Goal: Information Seeking & Learning: Learn about a topic

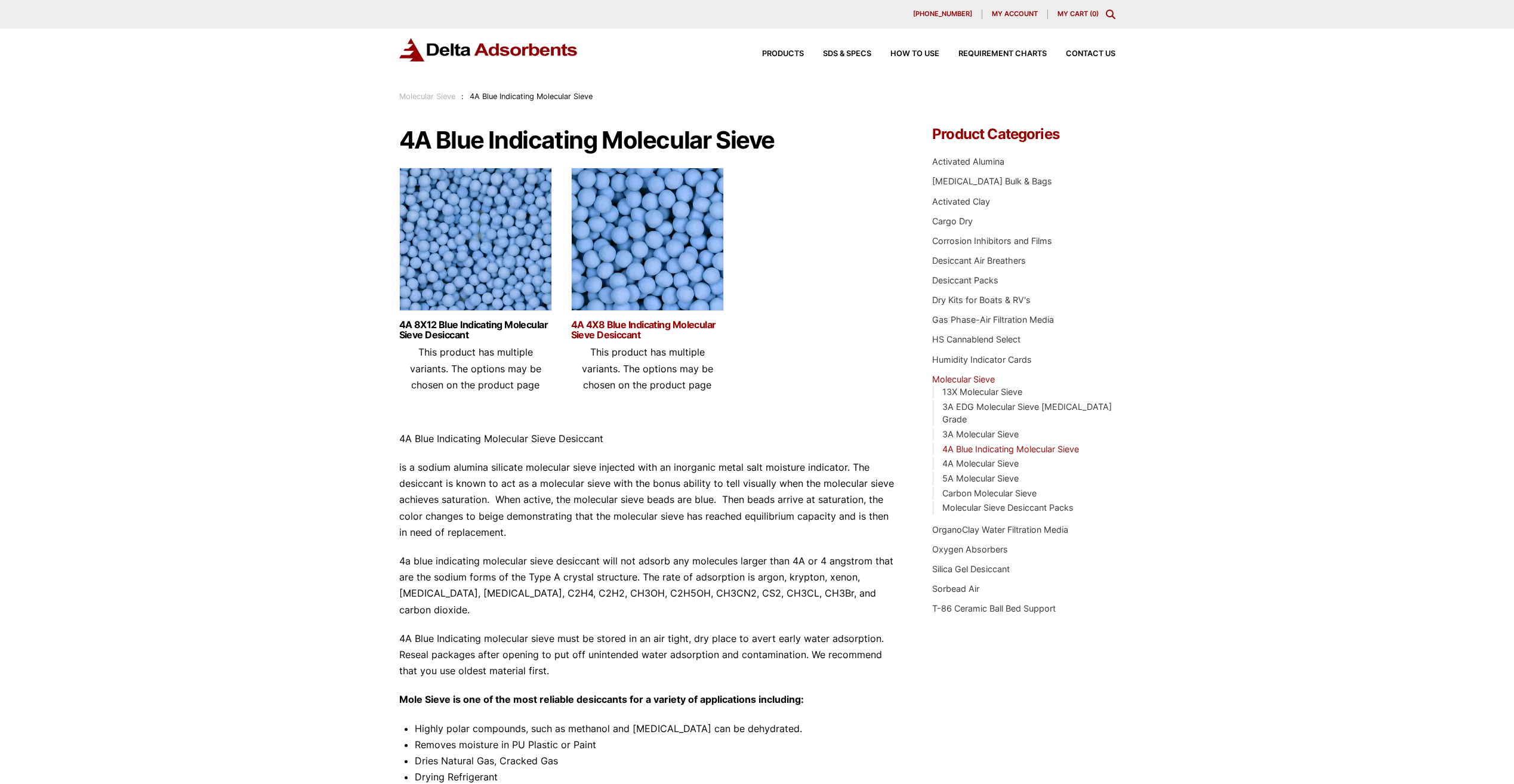
click at [597, 333] on link "4A 4X8 Blue Indicating Molecular Sieve Desiccant" at bounding box center [647, 329] width 153 height 20
click at [628, 335] on link "4A 4X8 Blue Indicating Molecular Sieve Desiccant" at bounding box center [647, 329] width 153 height 20
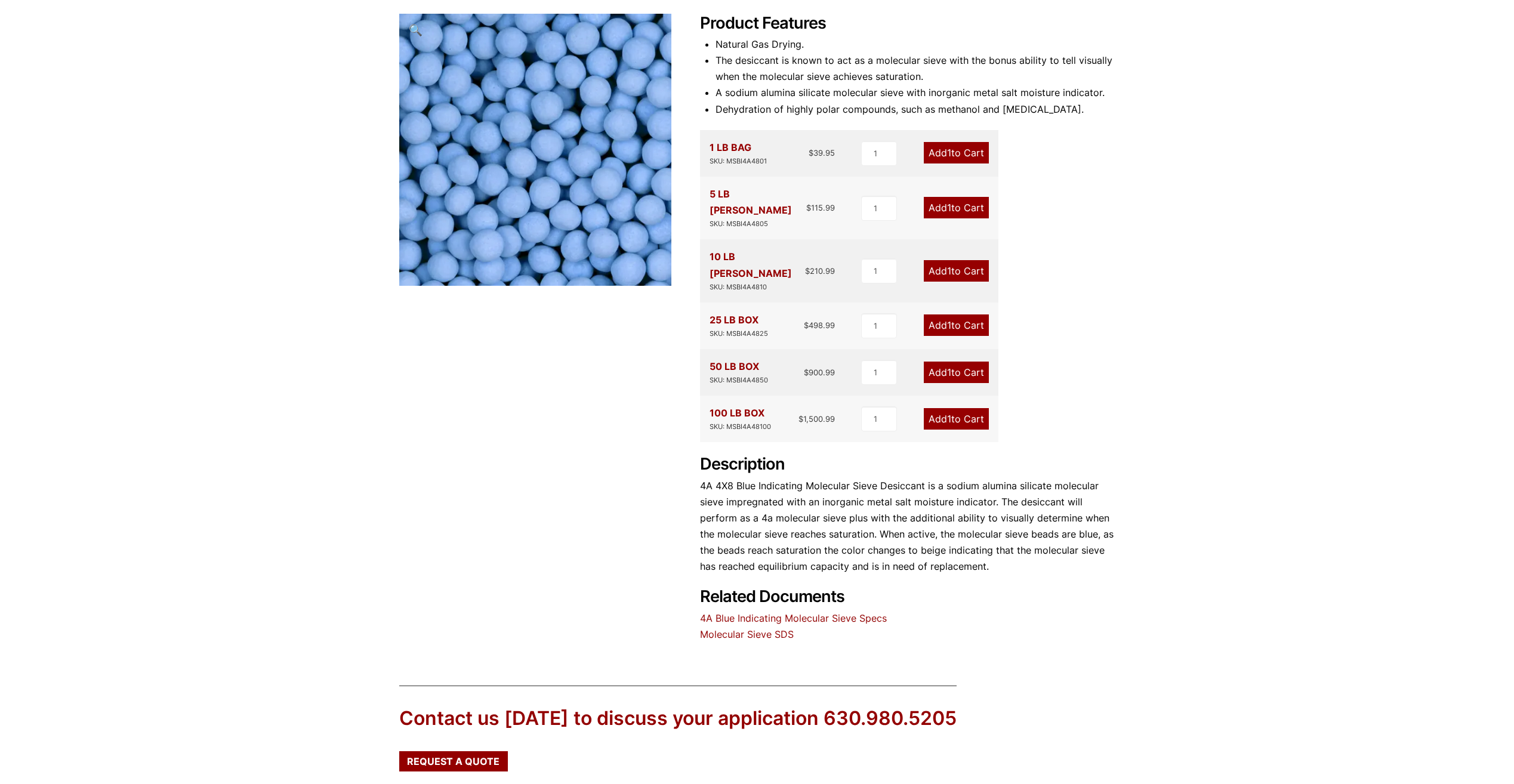
scroll to position [179, 0]
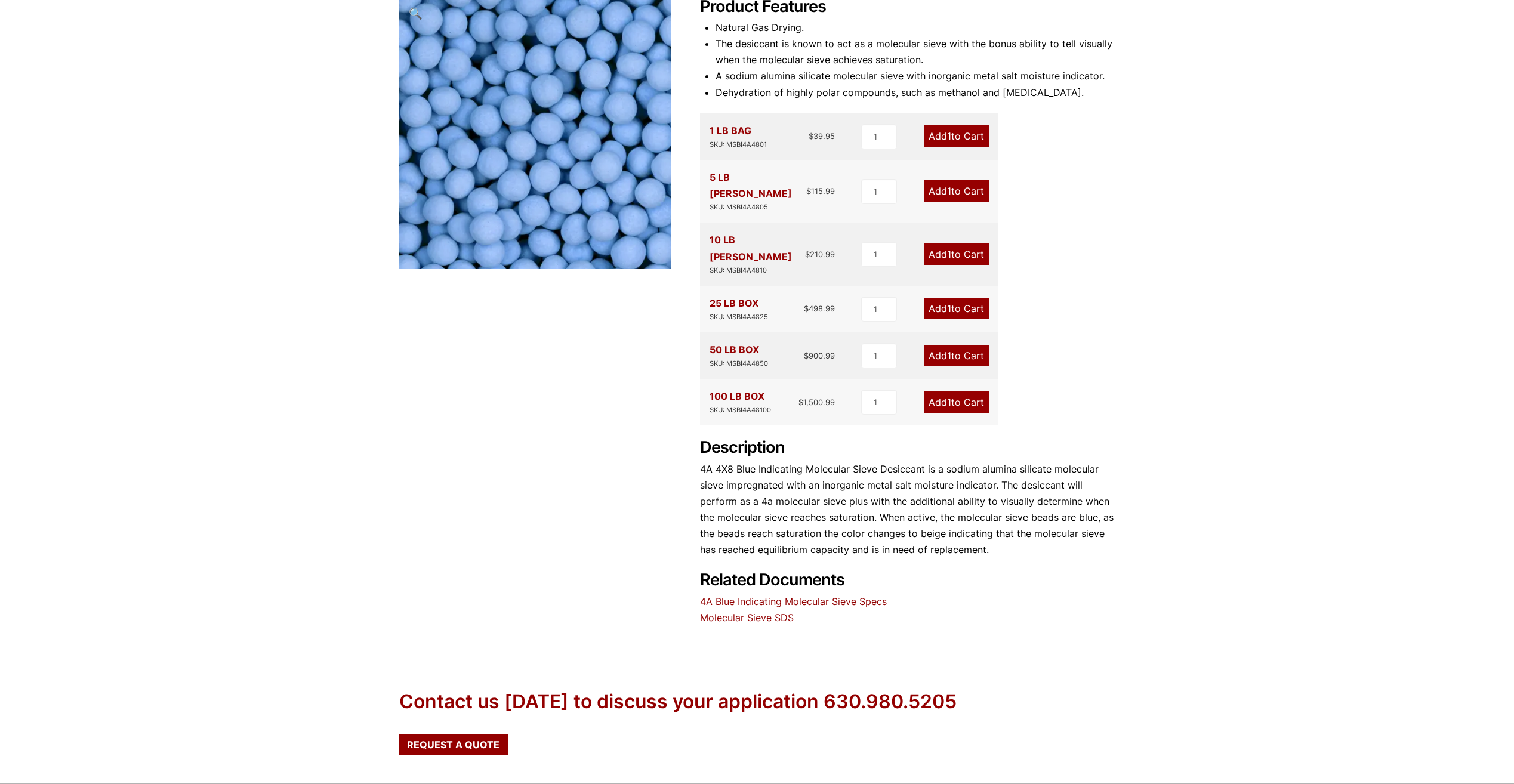
click at [826, 595] on link "4A Blue Indicating Molecular Sieve Specs" at bounding box center [794, 601] width 187 height 12
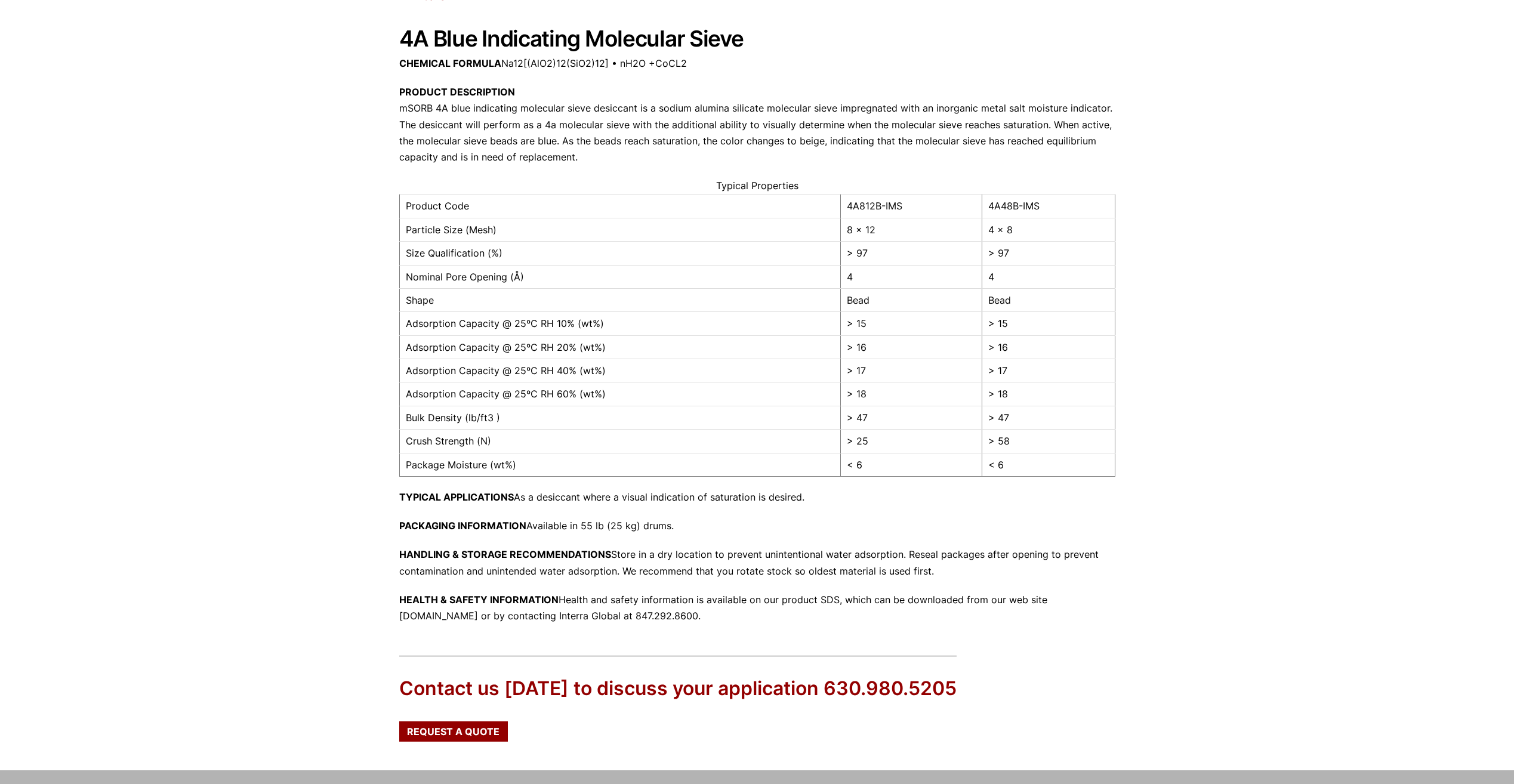
scroll to position [119, 0]
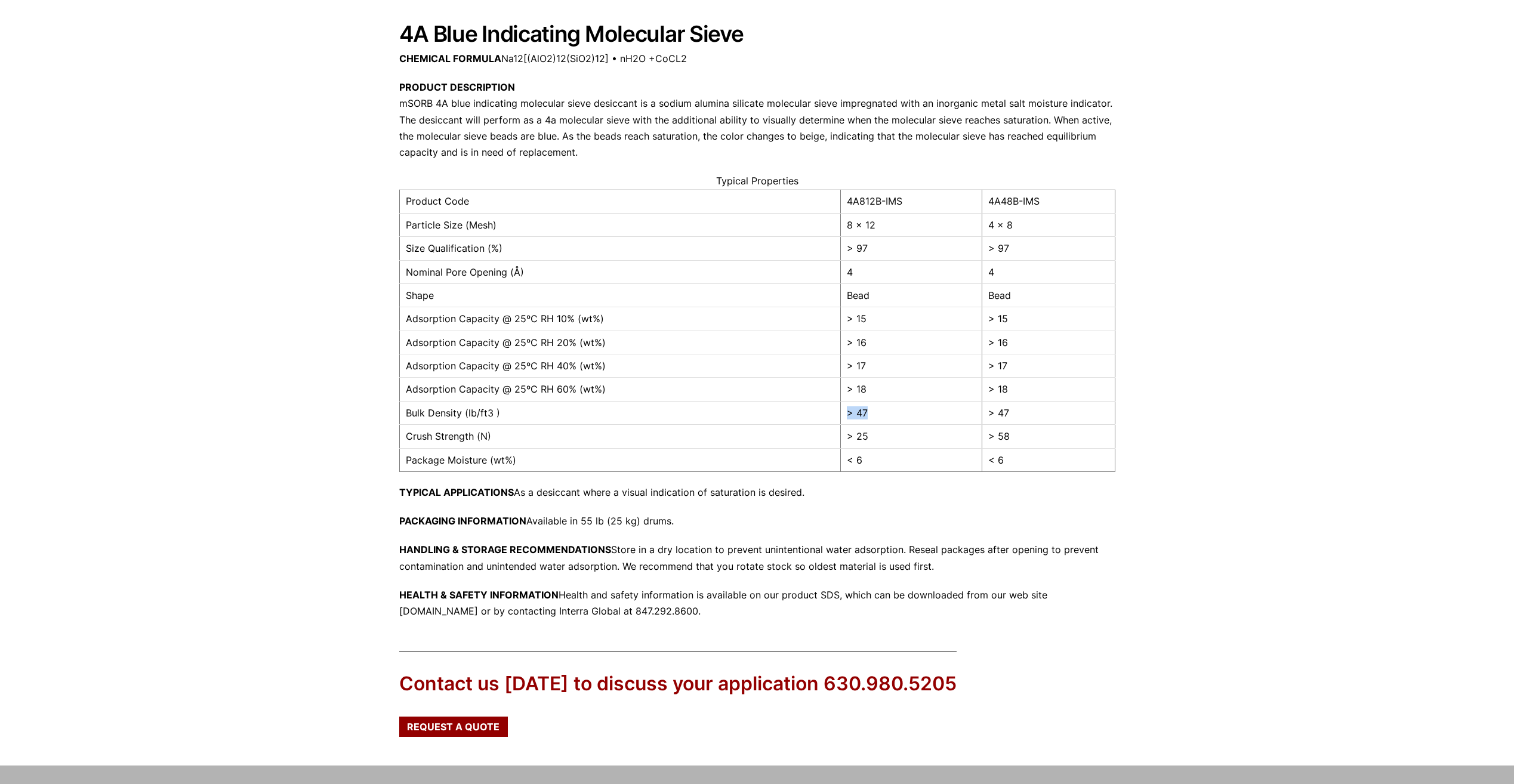
drag, startPoint x: 845, startPoint y: 413, endPoint x: 910, endPoint y: 417, distance: 65.1
click at [910, 417] on td "> 47" at bounding box center [911, 412] width 141 height 23
click at [1213, 401] on div "Our website has detected that you are using an outdated browser that will preve…" at bounding box center [757, 388] width 1514 height 1015
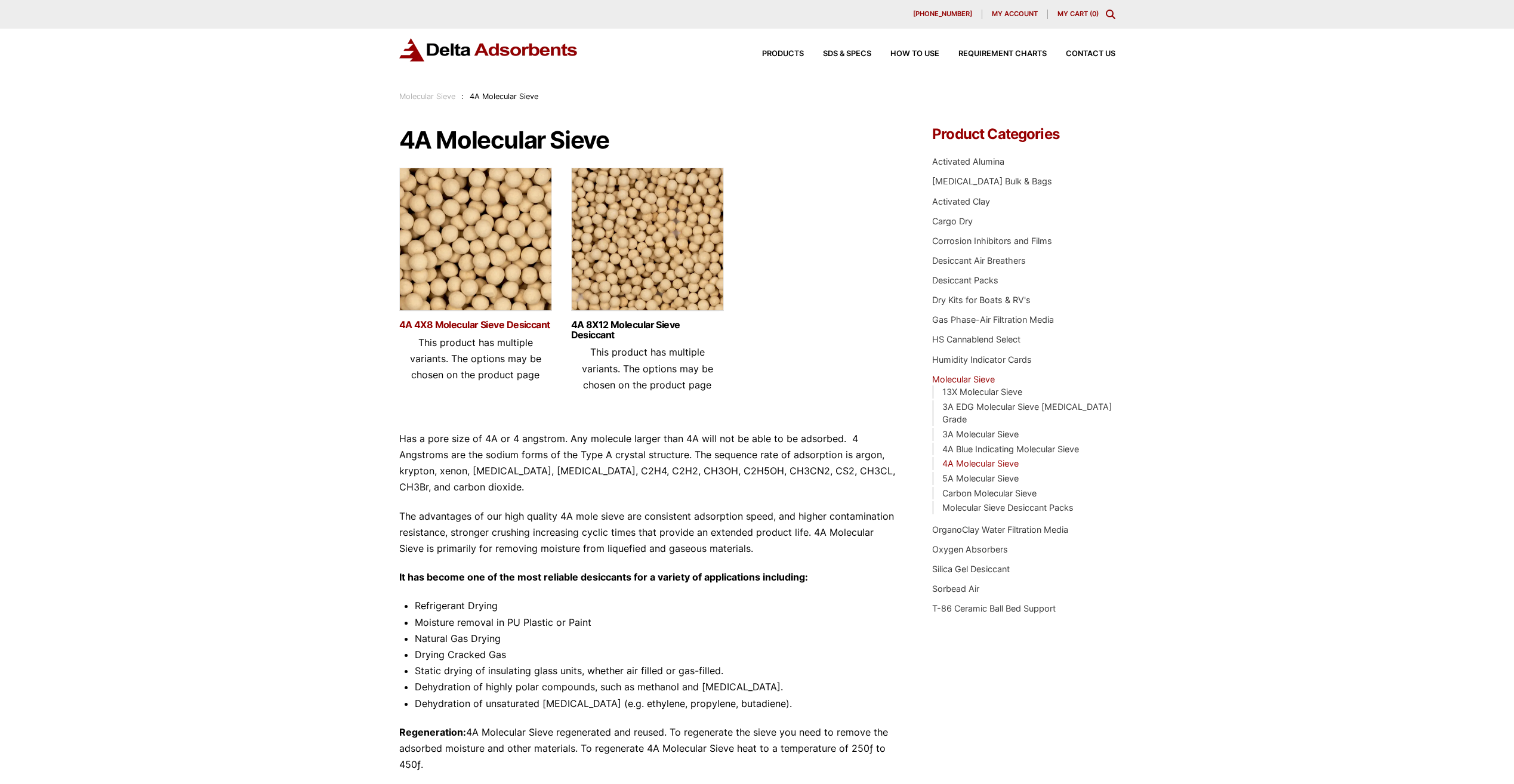
click at [507, 322] on link "4A 4X8 Molecular Sieve Desiccant" at bounding box center [475, 325] width 153 height 10
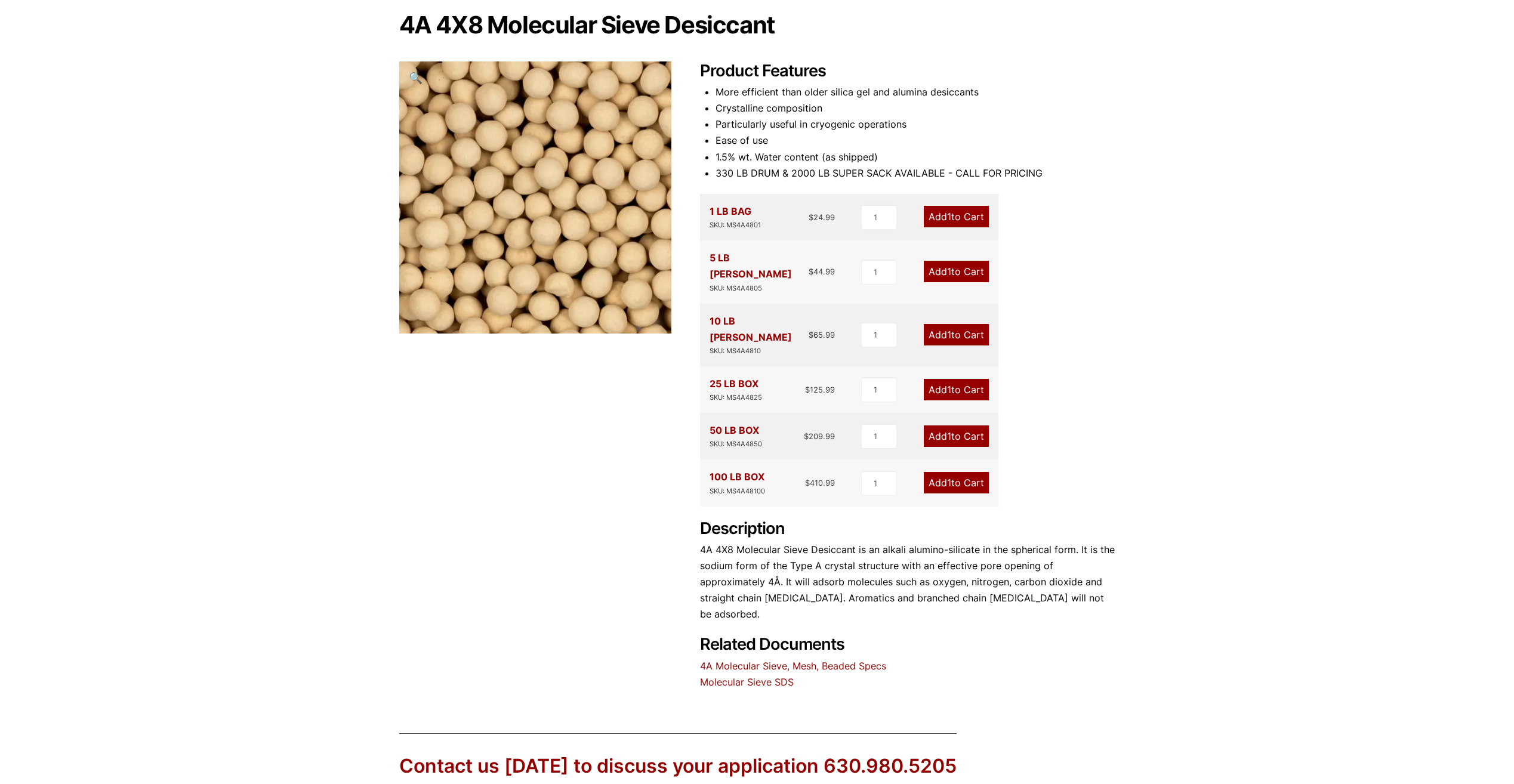
scroll to position [260, 0]
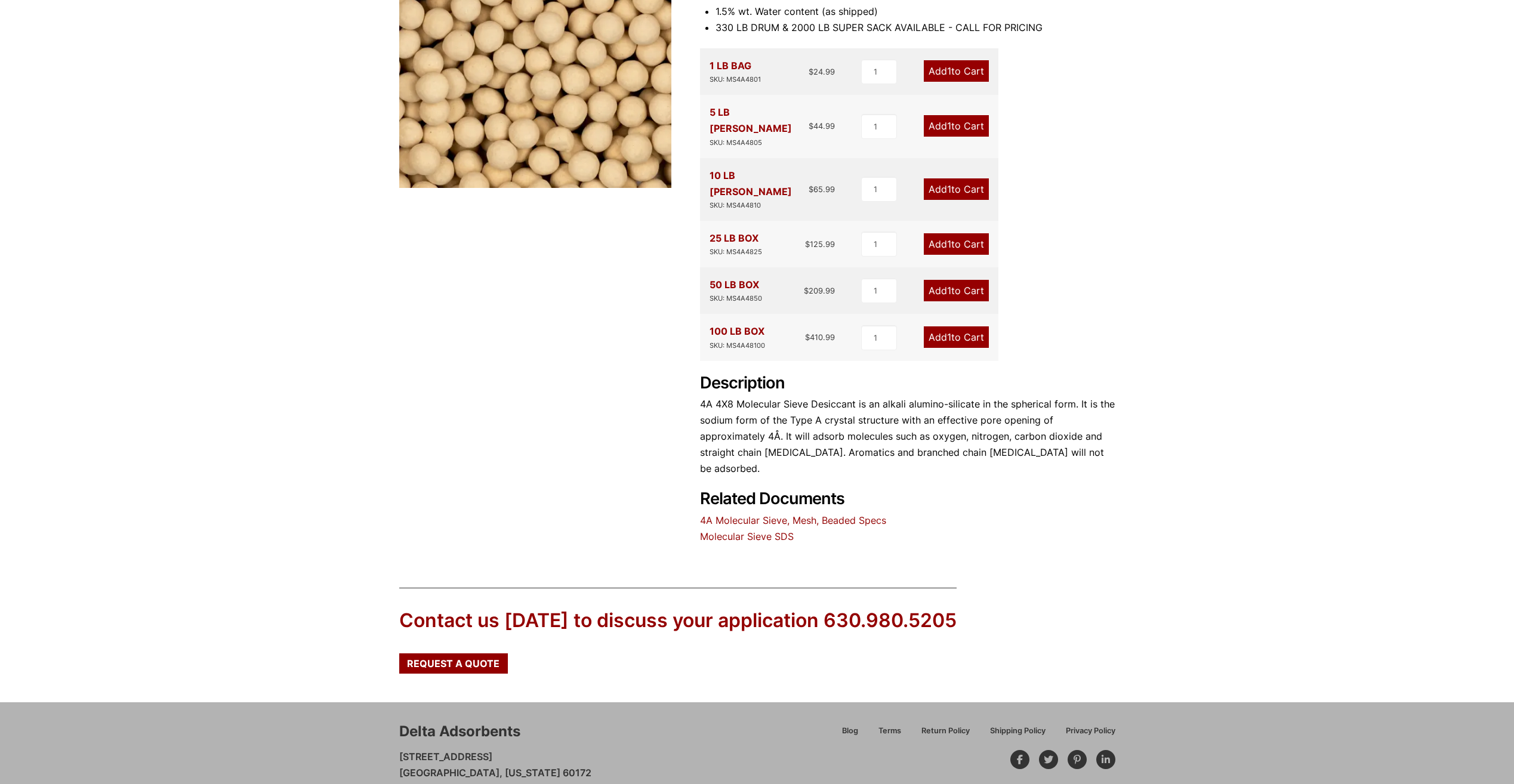
click at [751, 514] on link "4A Molecular Sieve, Mesh, Beaded Specs" at bounding box center [793, 520] width 186 height 12
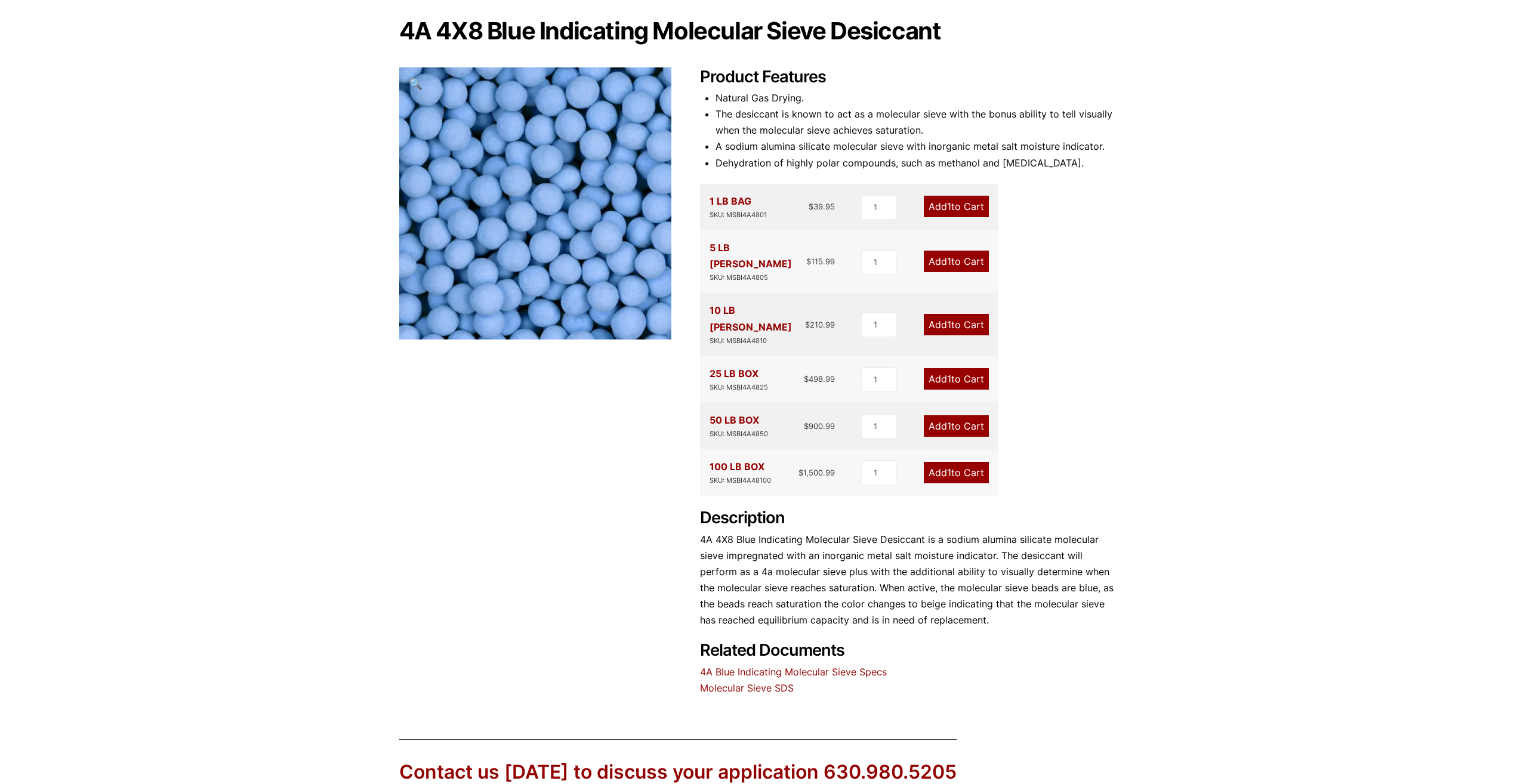
scroll to position [276, 0]
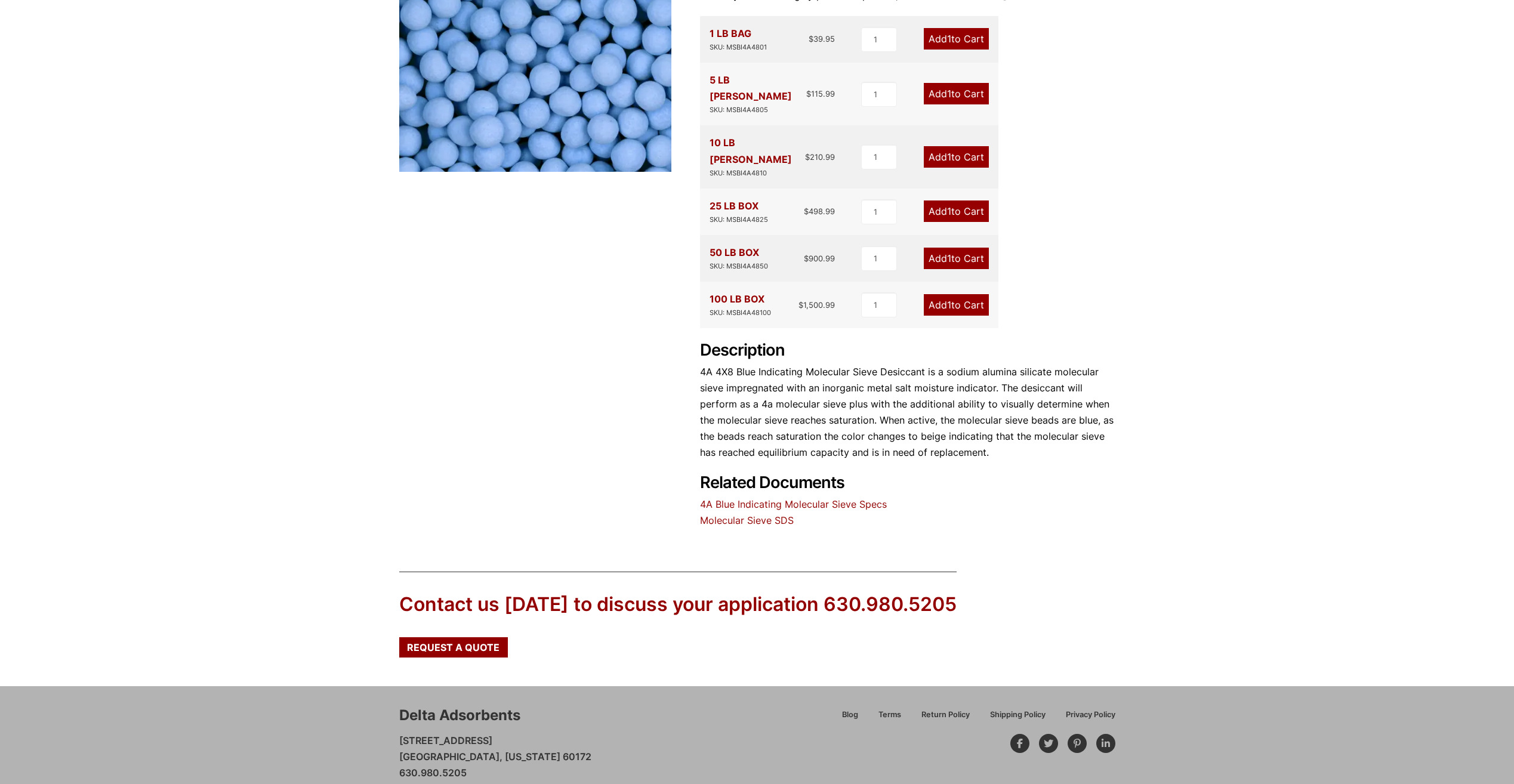
click at [841, 498] on link "4A Blue Indicating Molecular Sieve Specs" at bounding box center [794, 504] width 187 height 12
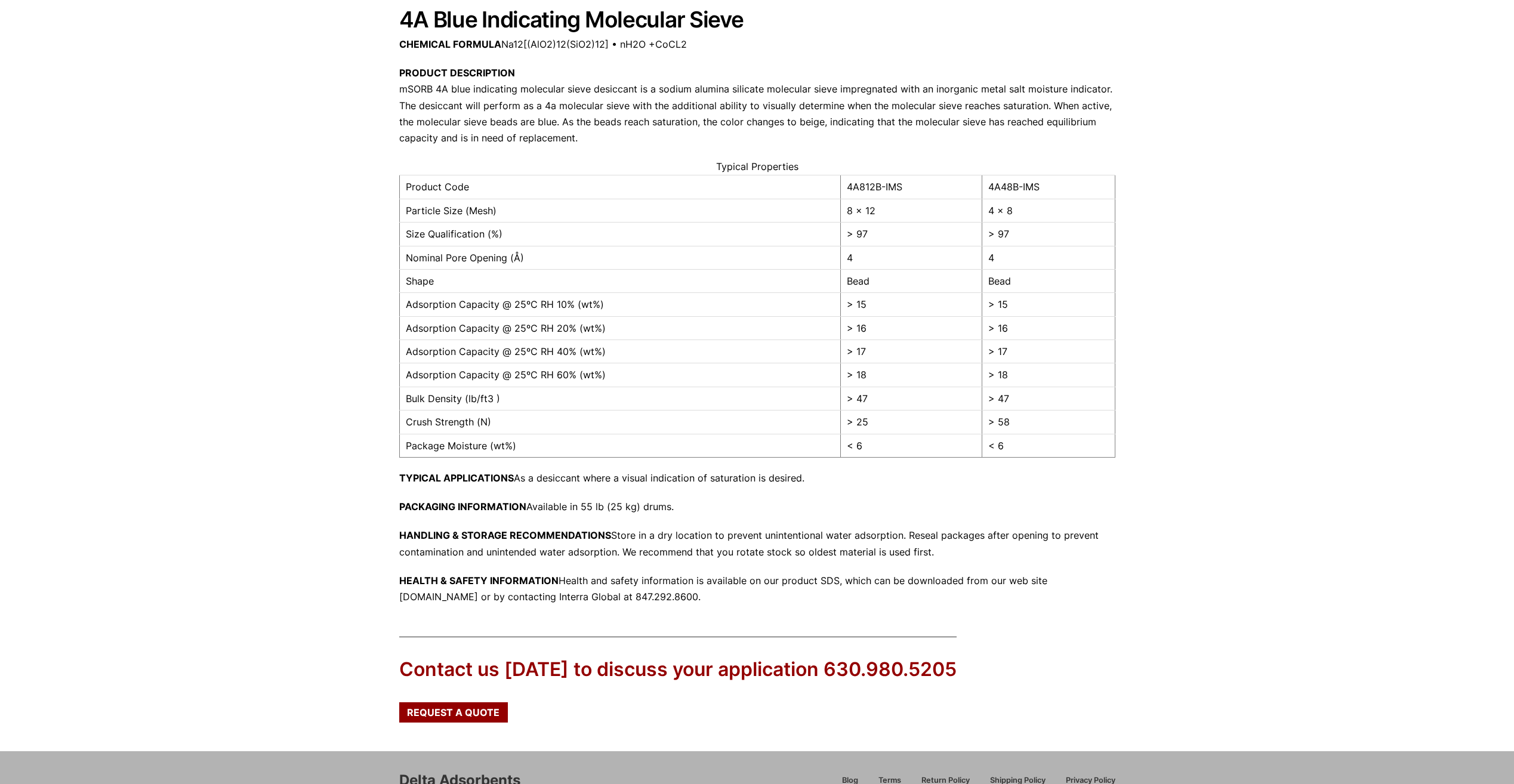
scroll to position [231, 0]
